Goal: Entertainment & Leisure: Consume media (video, audio)

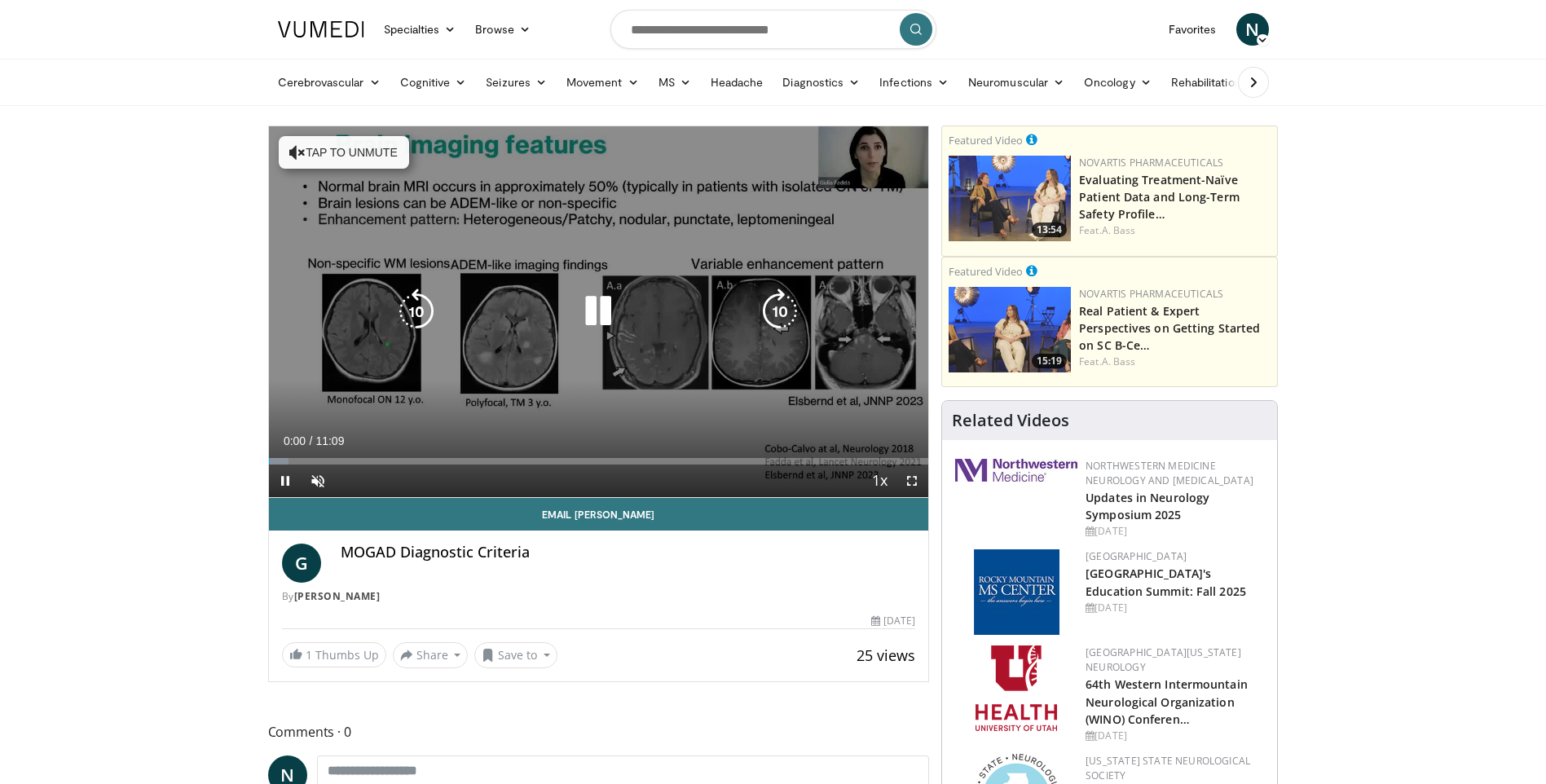
click at [593, 307] on icon "Video Player" at bounding box center [597, 311] width 45 height 45
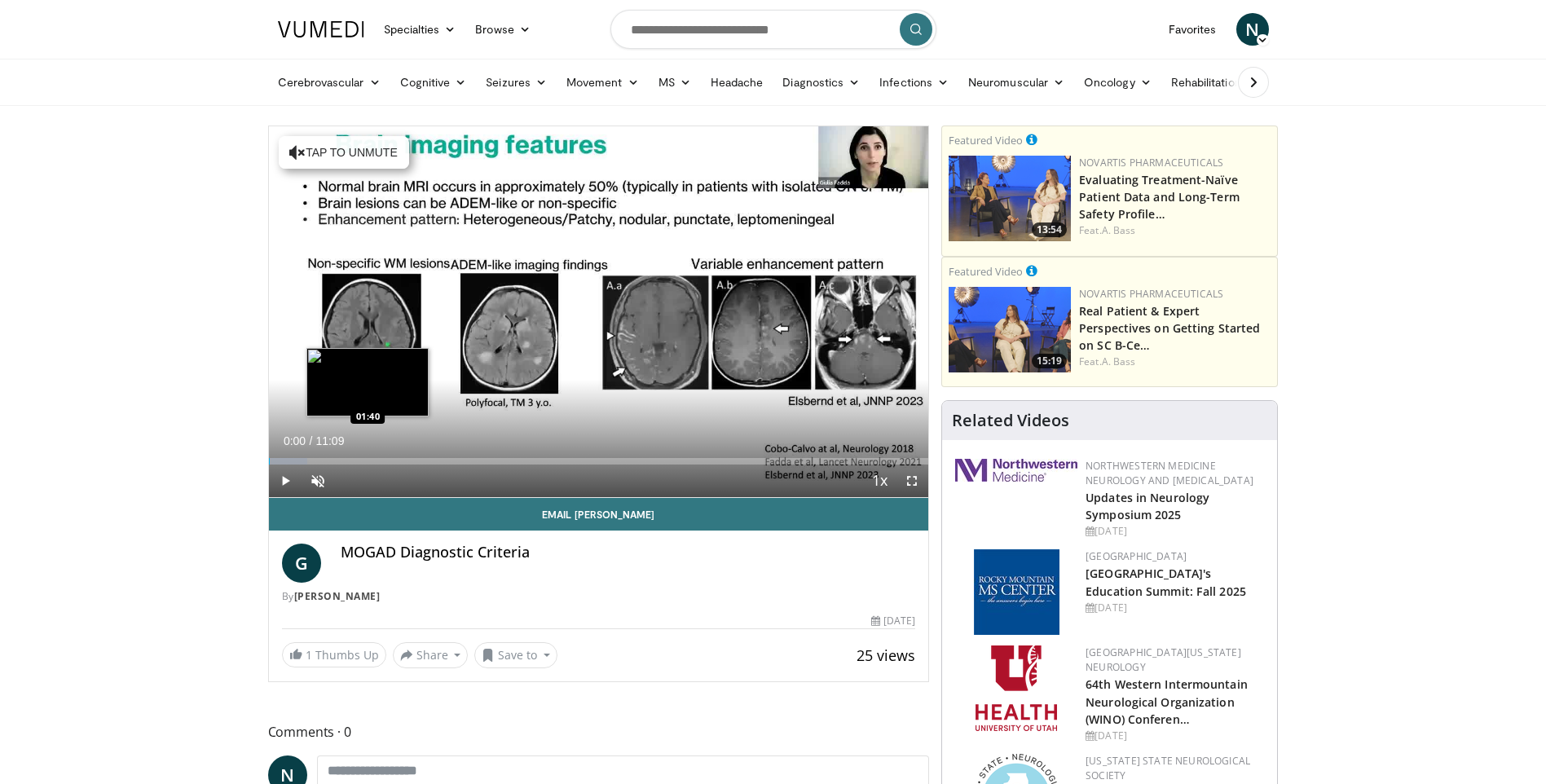
click at [368, 458] on div "Loaded : 5.92% 00:00 01:40" at bounding box center [599, 462] width 660 height 7
click at [404, 460] on div "Loaded : 25.18% 01:40 02:17" at bounding box center [599, 462] width 660 height 7
